Goal: Task Accomplishment & Management: Use online tool/utility

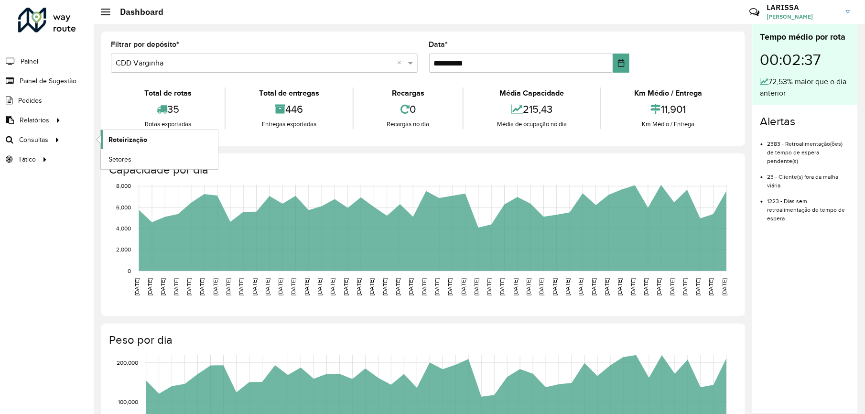
click at [109, 140] on span "Roteirização" at bounding box center [127, 140] width 39 height 10
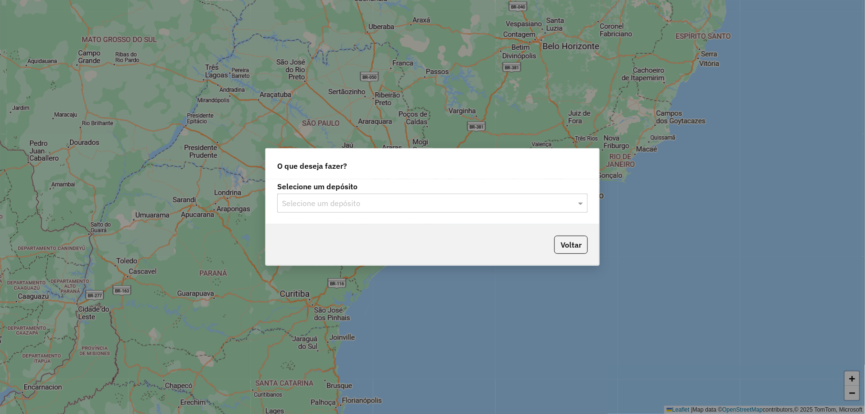
click at [400, 204] on input "text" at bounding box center [423, 203] width 282 height 11
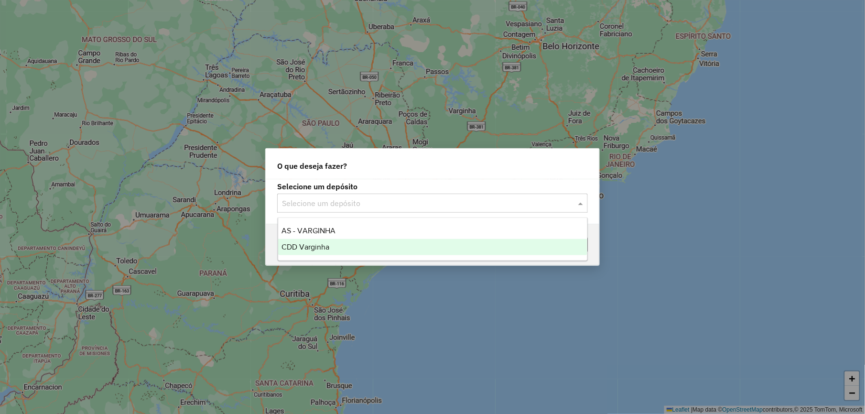
click at [391, 250] on div "CDD Varginha" at bounding box center [432, 247] width 309 height 16
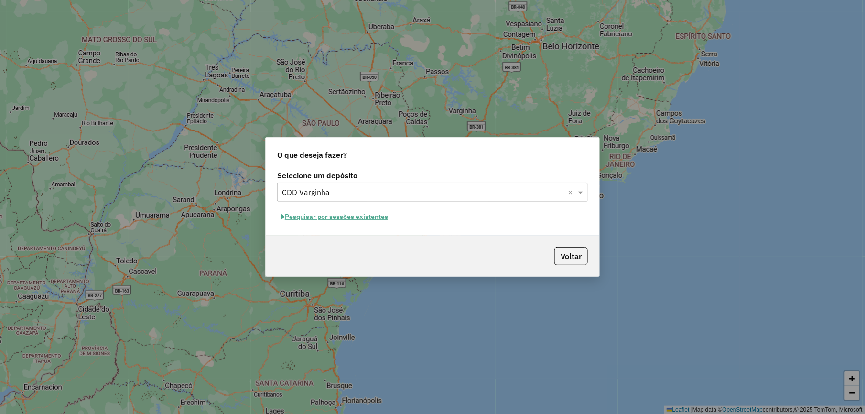
click at [354, 215] on button "Pesquisar por sessões existentes" at bounding box center [334, 216] width 115 height 15
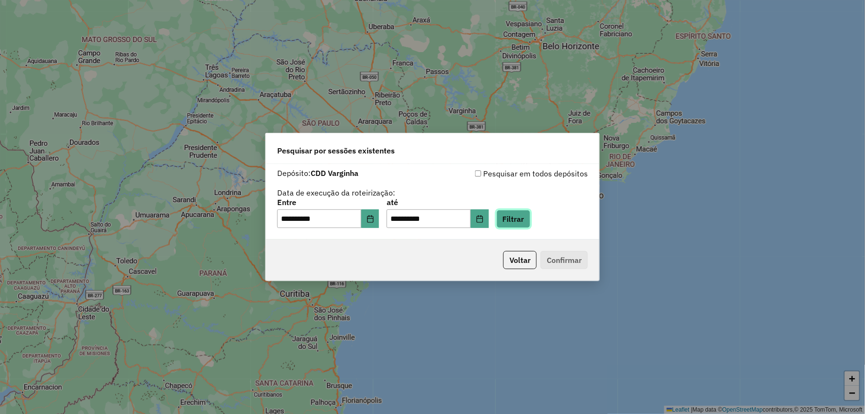
click at [515, 214] on button "Filtrar" at bounding box center [513, 219] width 34 height 18
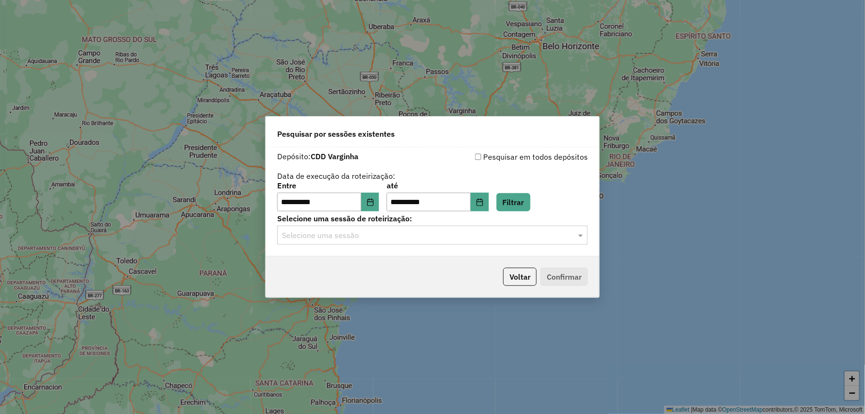
click at [336, 246] on div "**********" at bounding box center [432, 201] width 333 height 109
